Goal: Check status: Check status

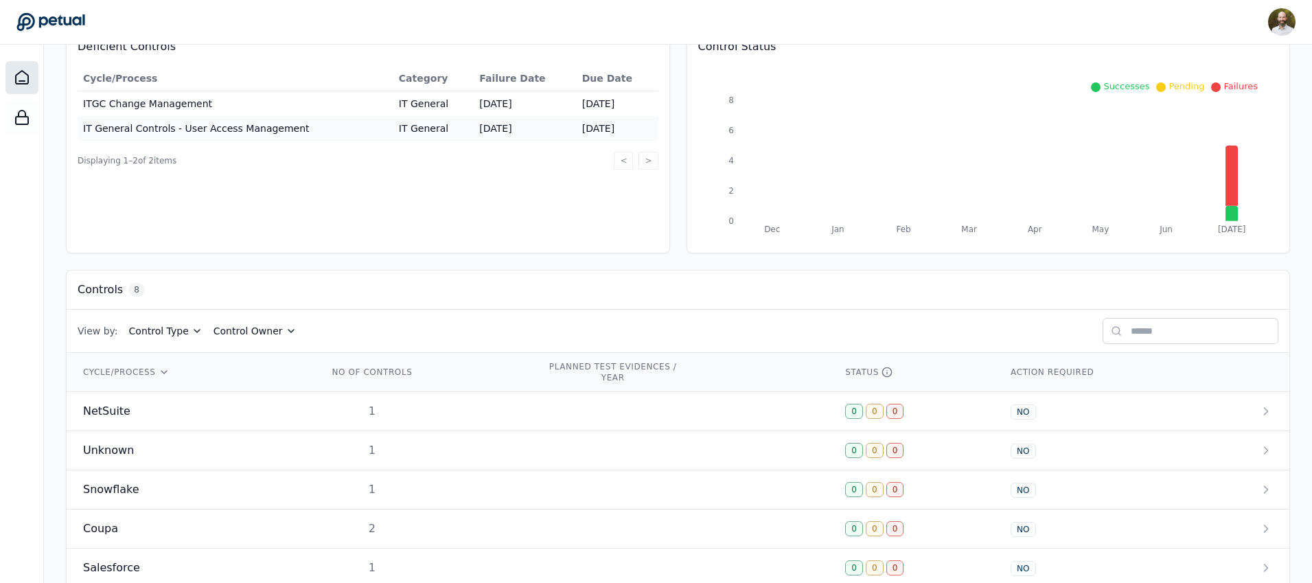
scroll to position [312, 0]
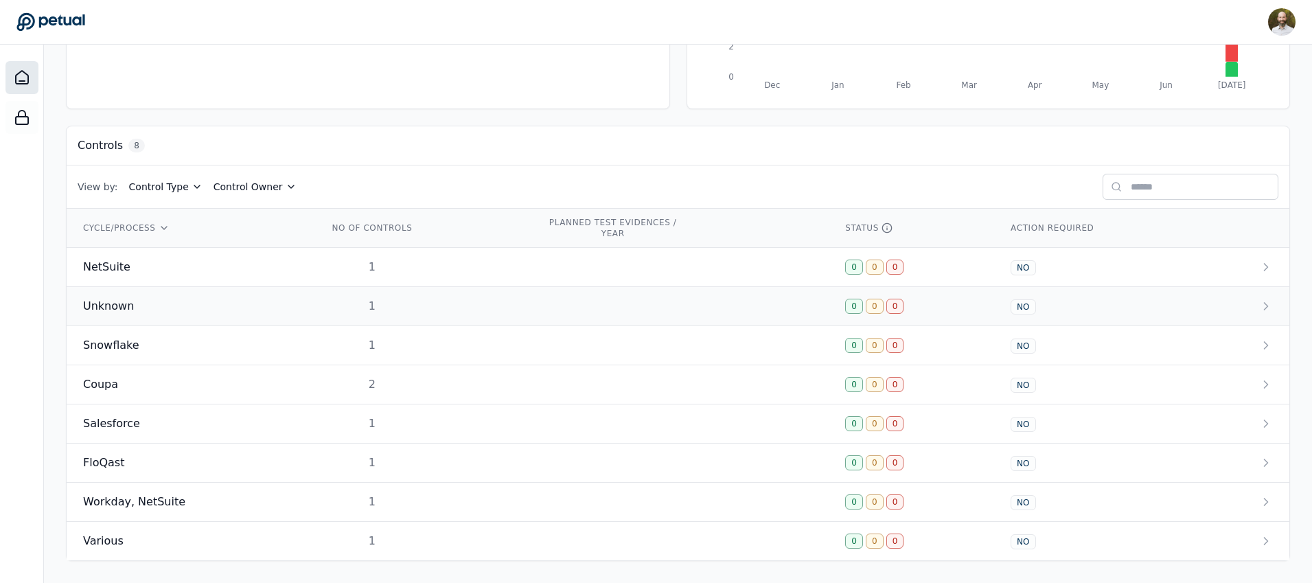
click at [407, 310] on td "1" at bounding box center [421, 306] width 219 height 39
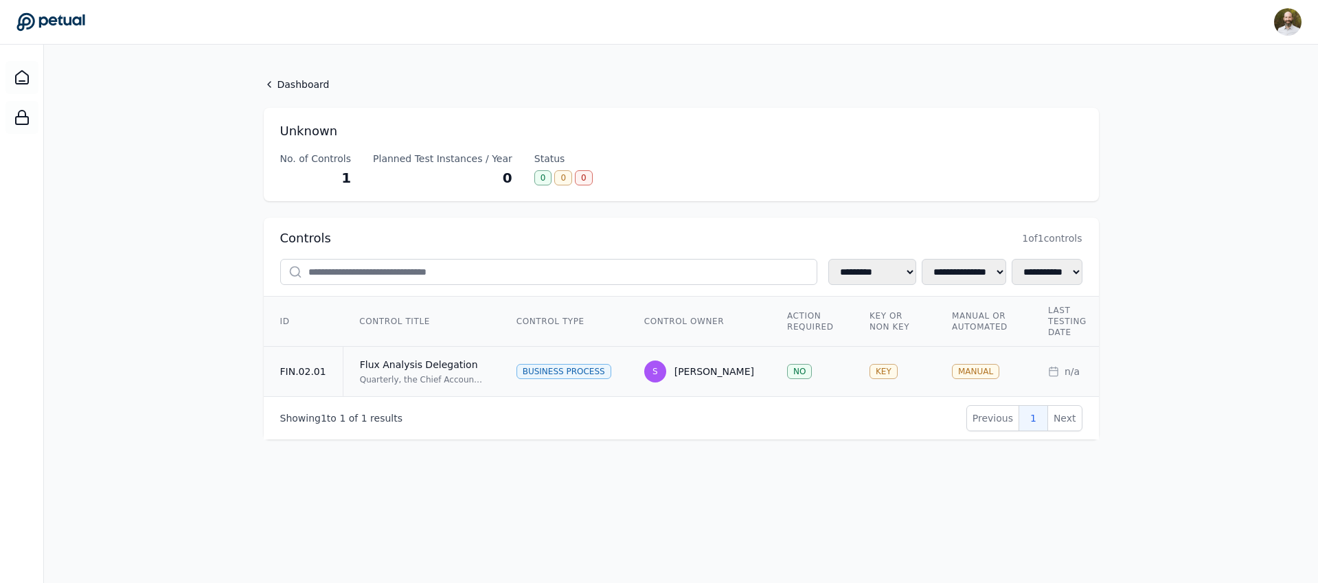
click at [463, 370] on div "Flux Analysis Delegation" at bounding box center [422, 365] width 124 height 14
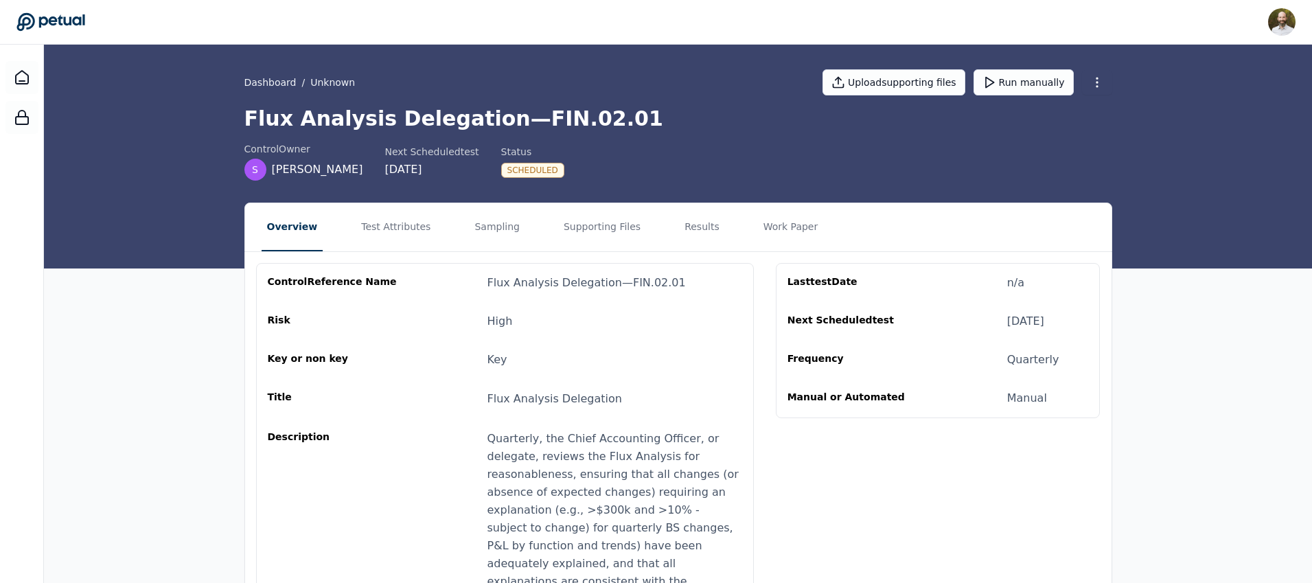
click at [62, 21] on icon at bounding box center [50, 21] width 69 height 19
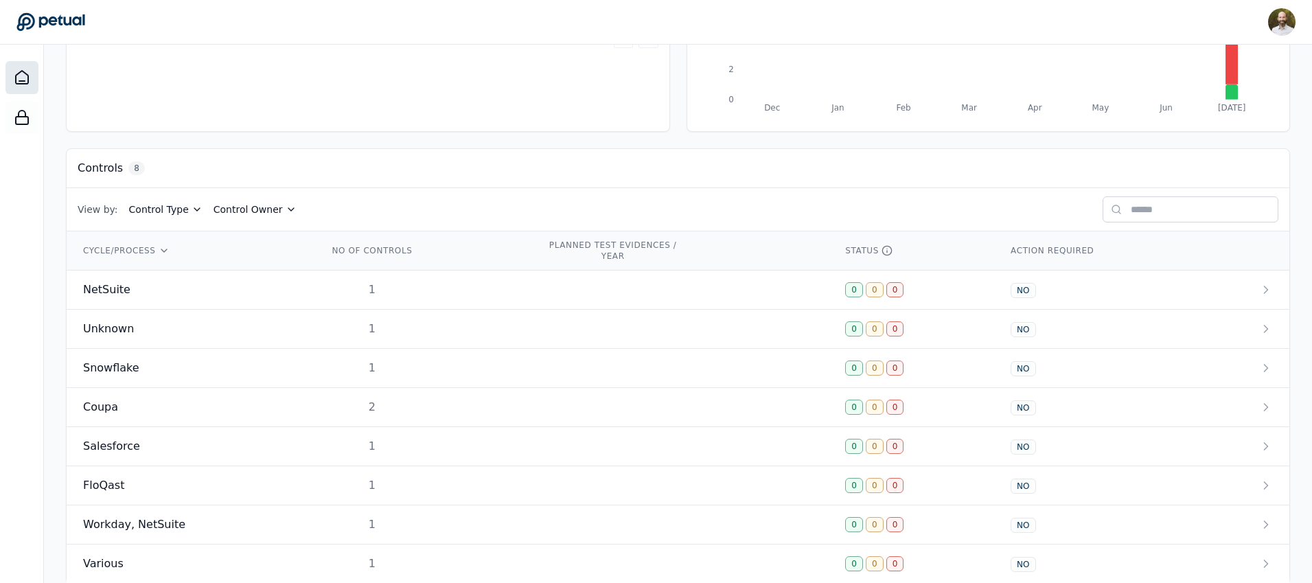
scroll to position [312, 0]
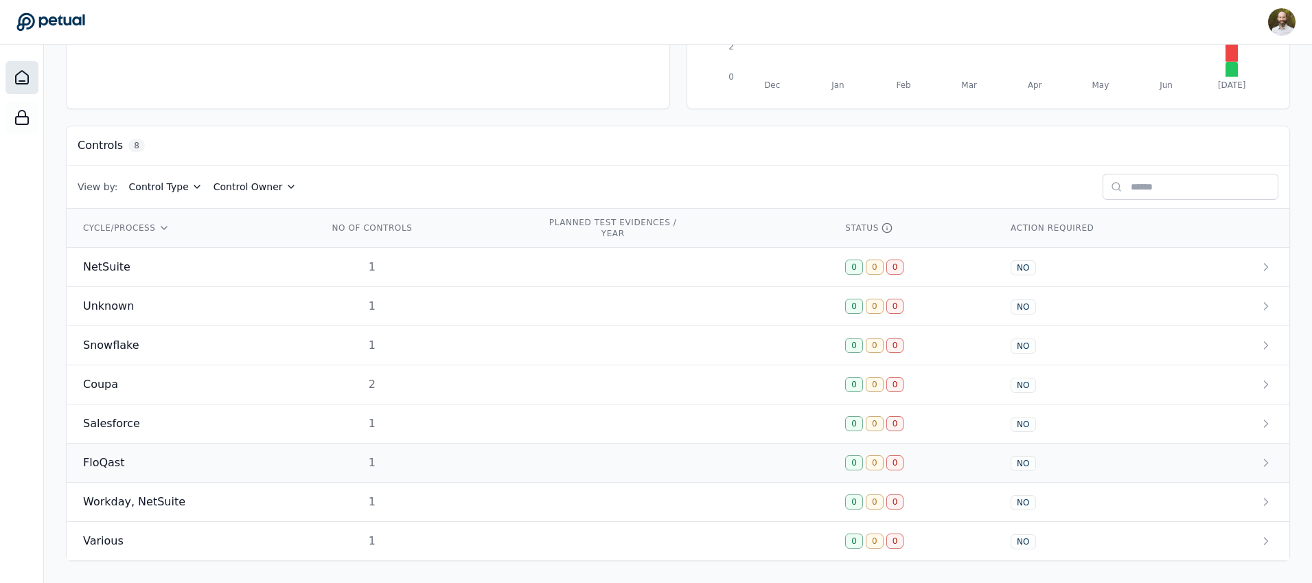
click at [389, 457] on div "1" at bounding box center [372, 463] width 88 height 16
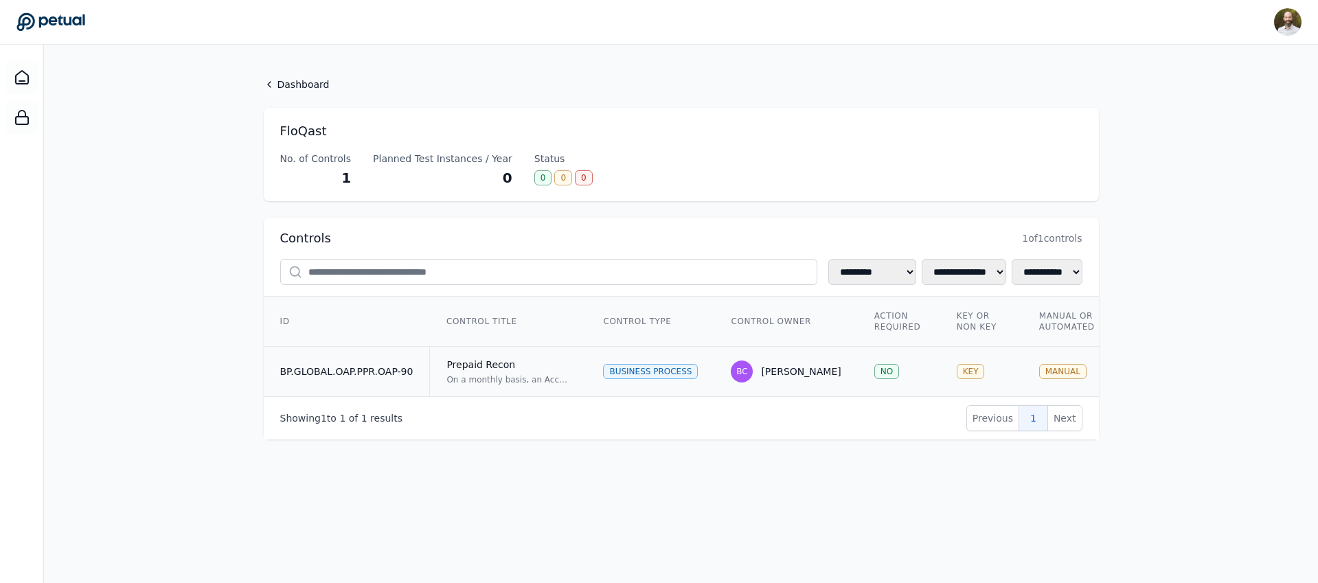
click at [536, 360] on div "Prepaid Recon" at bounding box center [508, 365] width 124 height 14
click at [395, 378] on td "BP.GLOBAL.OAP.PPR.OAP-90" at bounding box center [347, 372] width 166 height 50
click at [632, 355] on td "Business Process" at bounding box center [650, 372] width 128 height 50
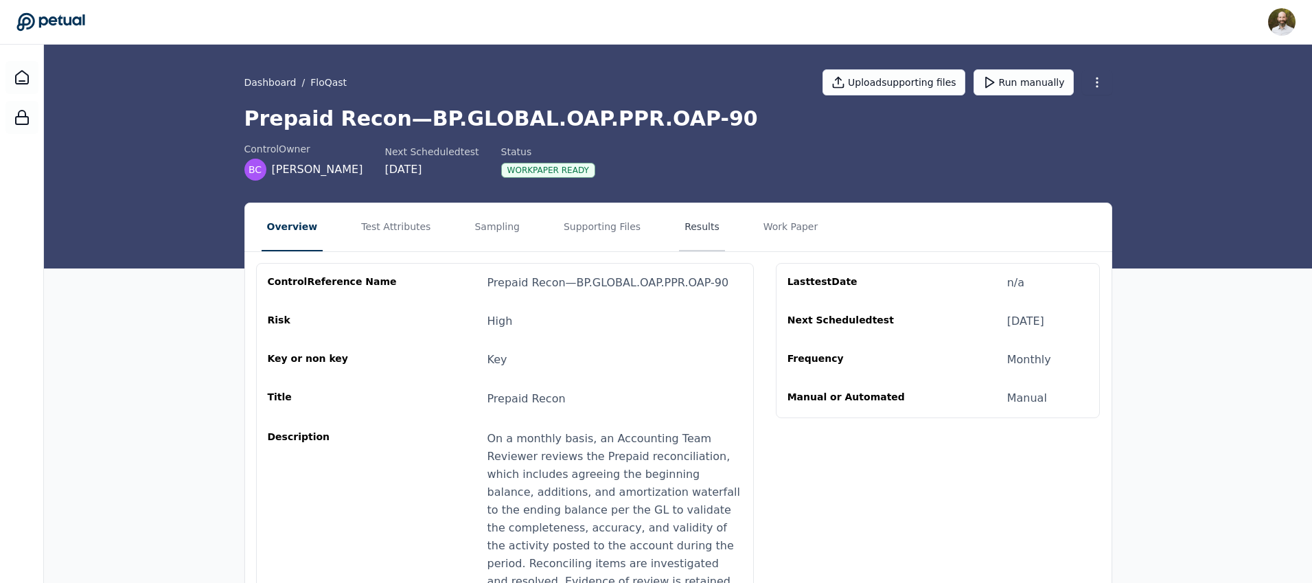
click at [699, 225] on button "Results" at bounding box center [702, 227] width 46 height 48
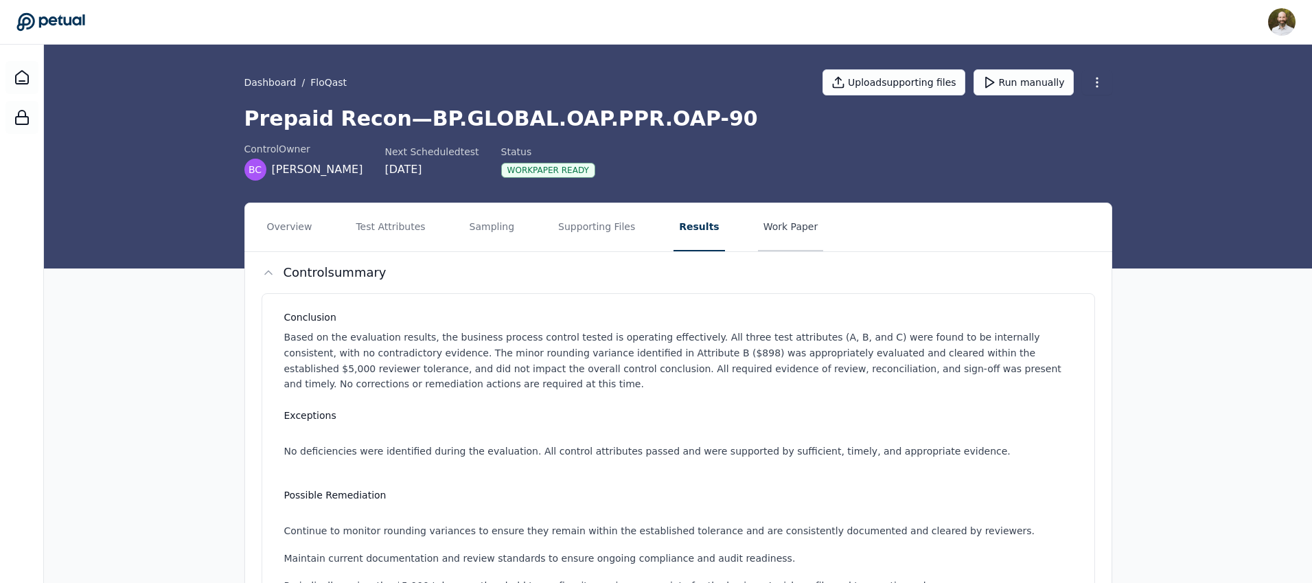
click at [776, 227] on button "Work Paper" at bounding box center [791, 227] width 66 height 48
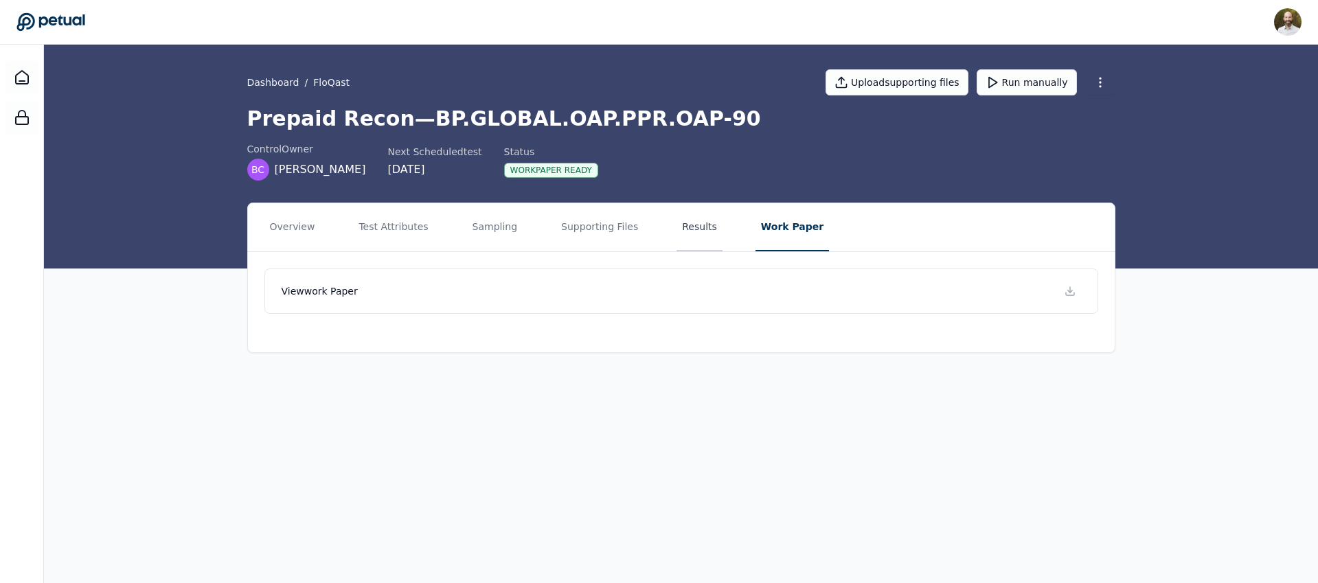
click at [690, 222] on button "Results" at bounding box center [699, 227] width 46 height 48
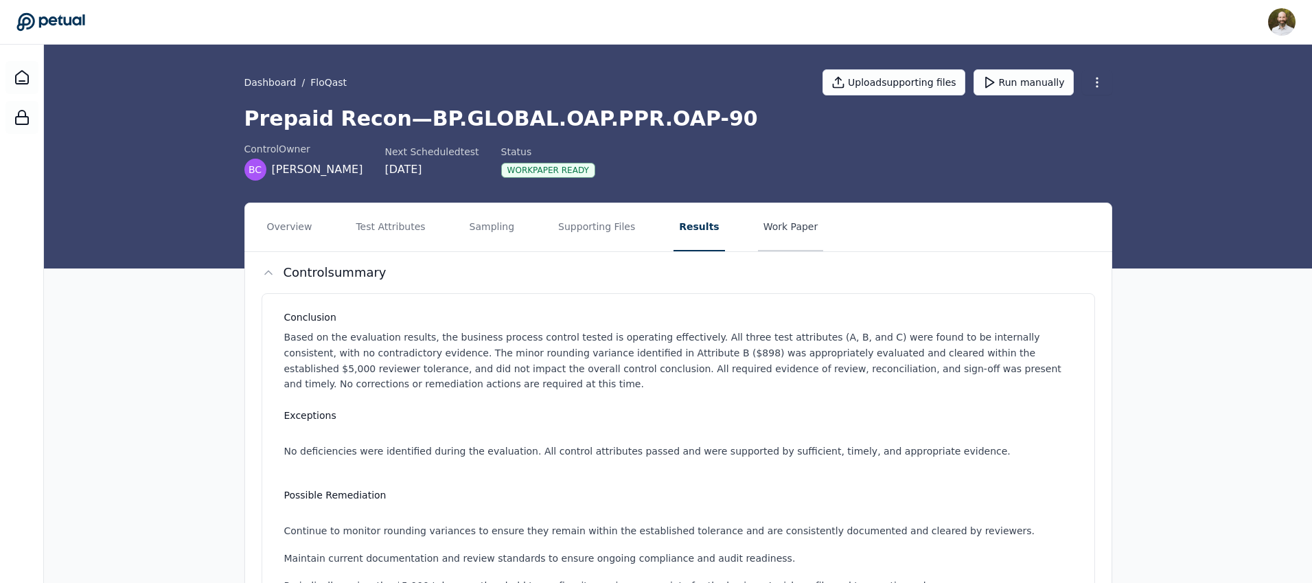
click at [772, 231] on button "Work Paper" at bounding box center [791, 227] width 66 height 48
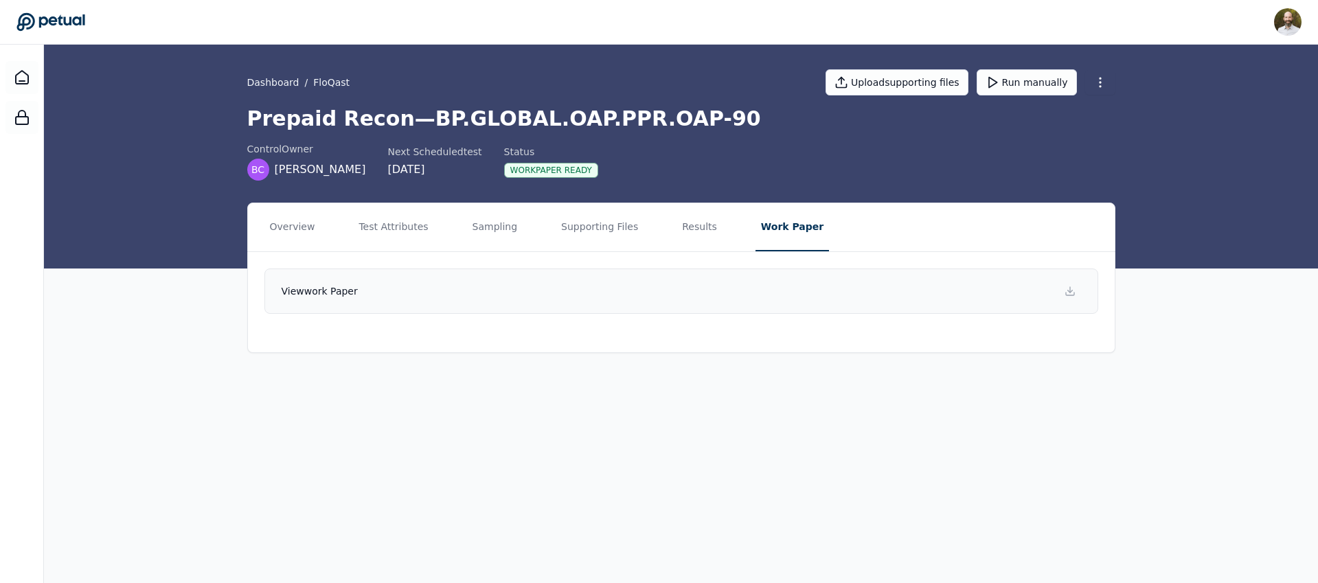
click at [768, 295] on link "View work paper" at bounding box center [680, 290] width 833 height 45
click at [494, 222] on button "Sampling" at bounding box center [495, 227] width 56 height 48
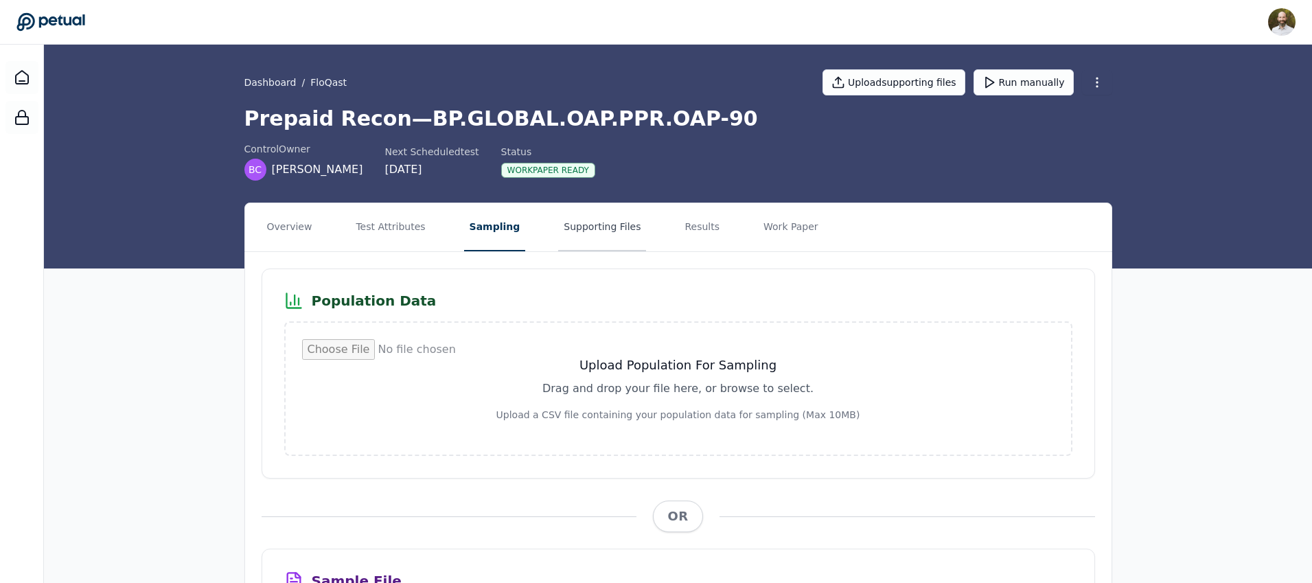
click at [588, 224] on button "Supporting Files" at bounding box center [602, 227] width 88 height 48
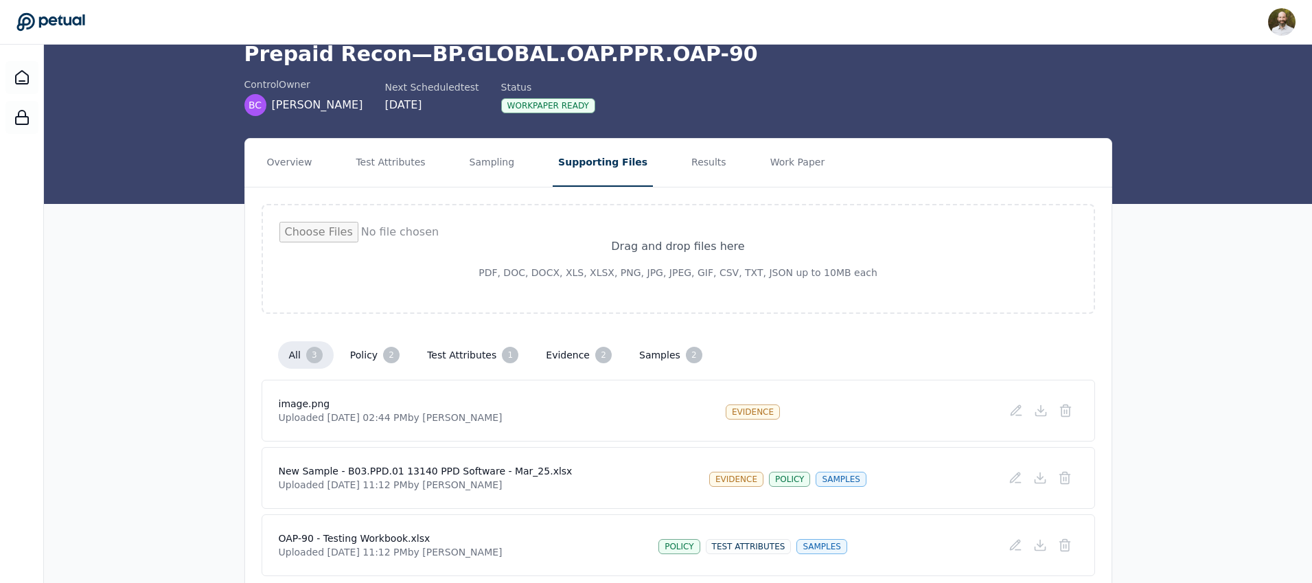
scroll to position [119, 0]
